Goal: Use online tool/utility: Utilize a website feature to perform a specific function

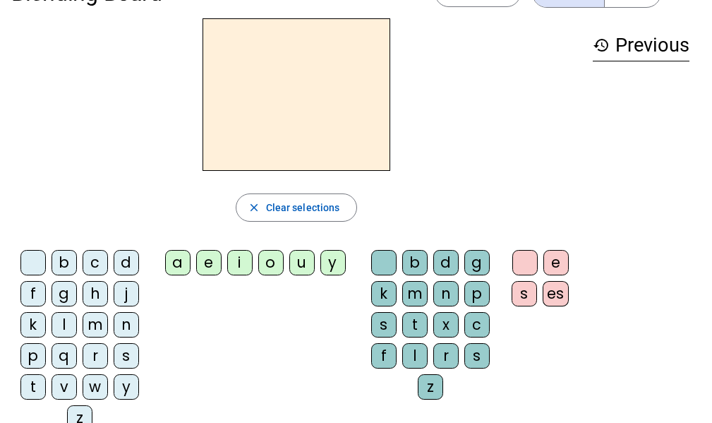
scroll to position [44, 0]
click at [90, 327] on div "m" at bounding box center [95, 323] width 25 height 25
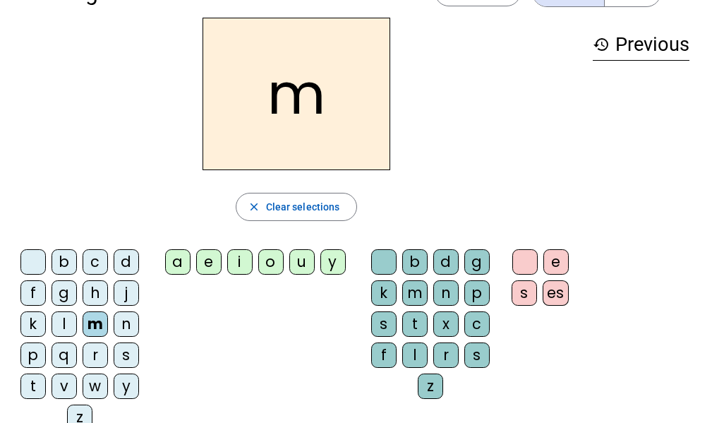
click at [178, 258] on div "a" at bounding box center [177, 261] width 25 height 25
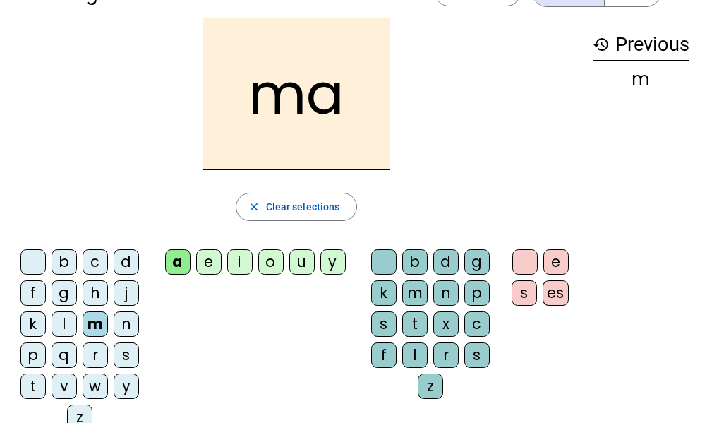
click at [417, 364] on div "l" at bounding box center [414, 354] width 25 height 25
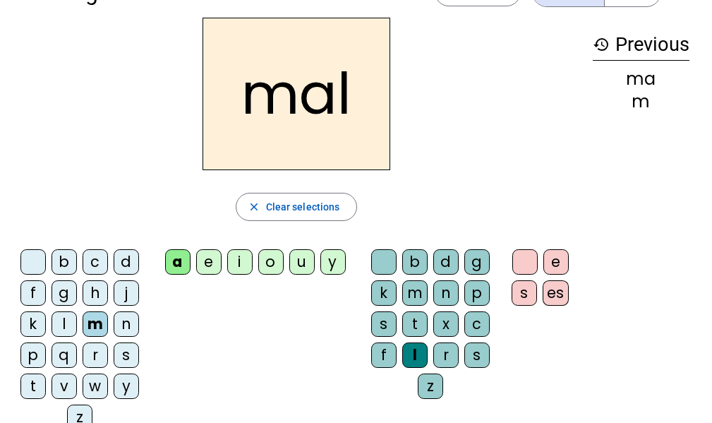
click at [64, 269] on div "b" at bounding box center [64, 261] width 25 height 25
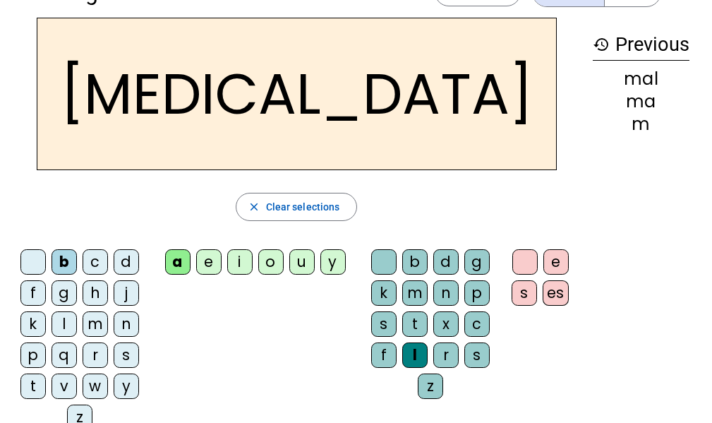
click at [270, 265] on div "o" at bounding box center [270, 261] width 25 height 25
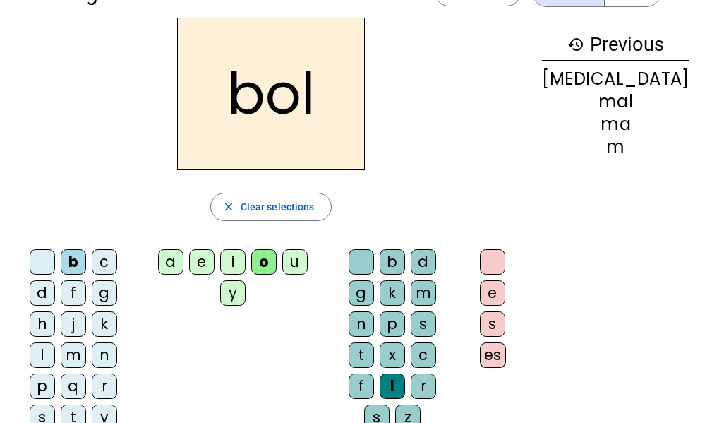
click at [306, 253] on div "u" at bounding box center [294, 261] width 25 height 25
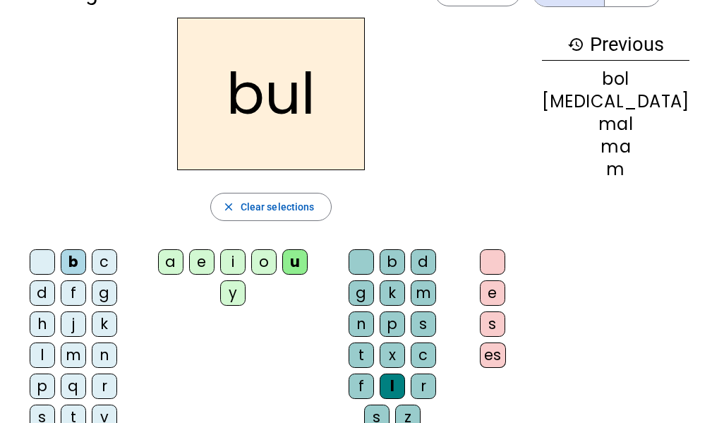
click at [436, 342] on div "c" at bounding box center [423, 354] width 25 height 25
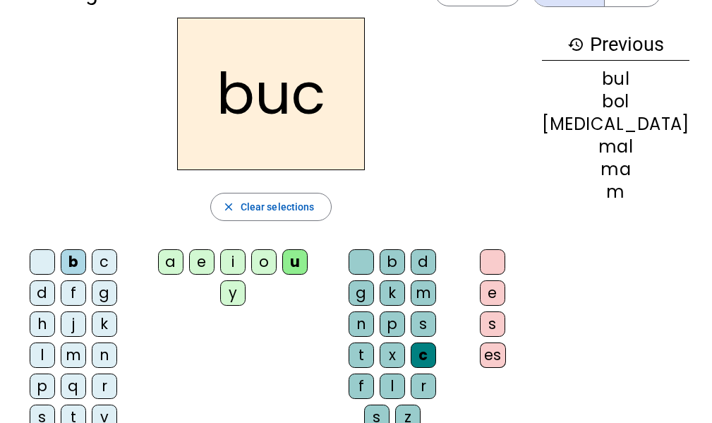
click at [55, 280] on div "d" at bounding box center [42, 292] width 25 height 25
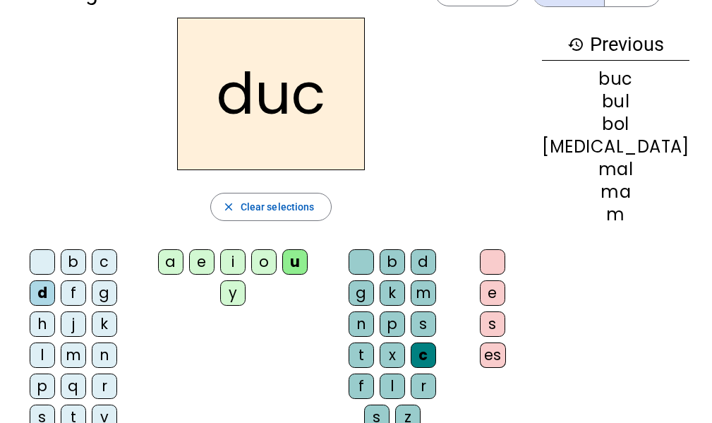
click at [55, 404] on div "s" at bounding box center [42, 416] width 25 height 25
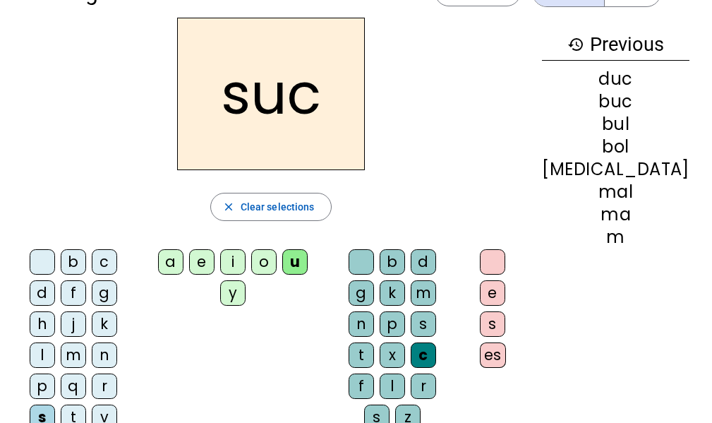
click at [436, 373] on div "r" at bounding box center [423, 385] width 25 height 25
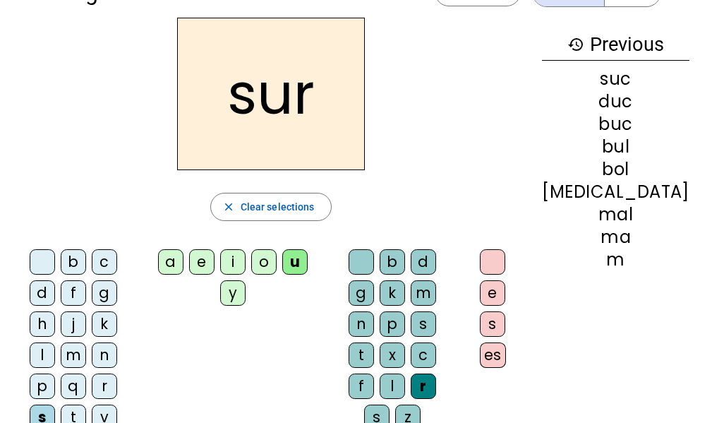
click at [233, 261] on div "i" at bounding box center [232, 261] width 25 height 25
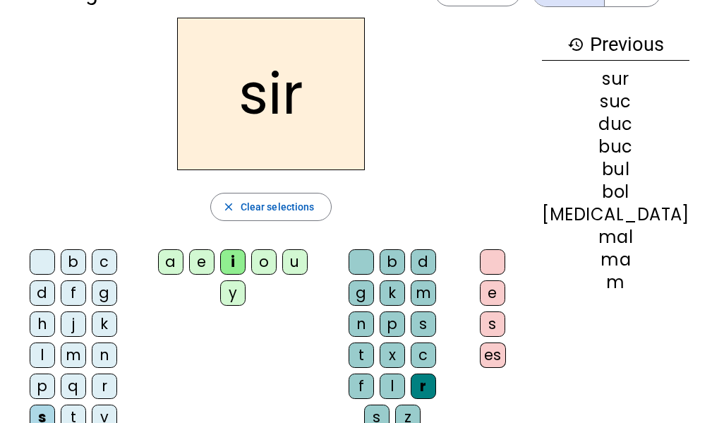
click at [55, 280] on div "d" at bounding box center [42, 292] width 25 height 25
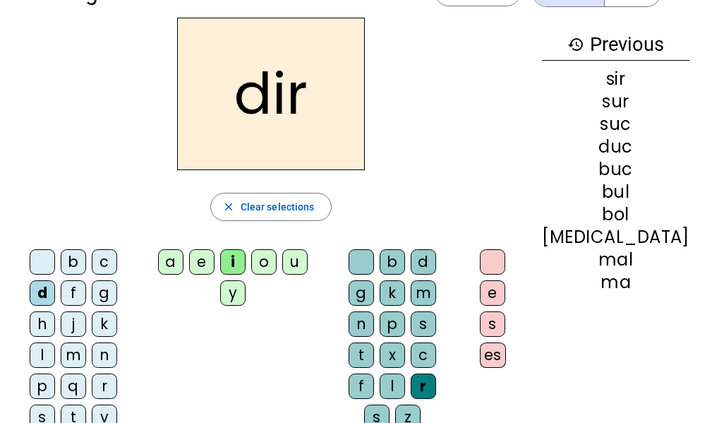
click at [92, 373] on div "r" at bounding box center [104, 385] width 25 height 25
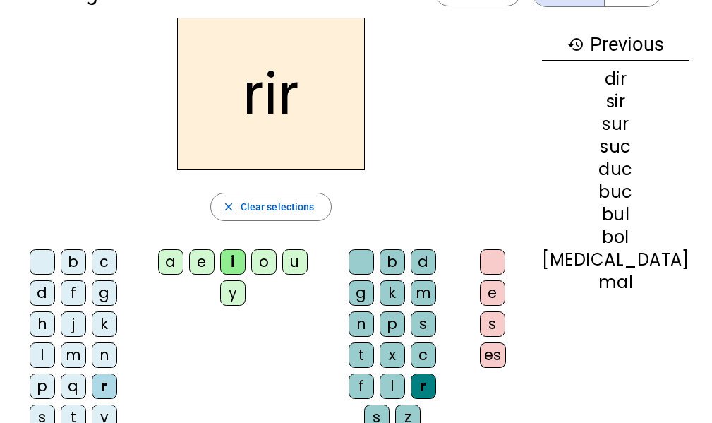
click at [277, 259] on div "o" at bounding box center [263, 261] width 25 height 25
